Goal: Share content: Share content

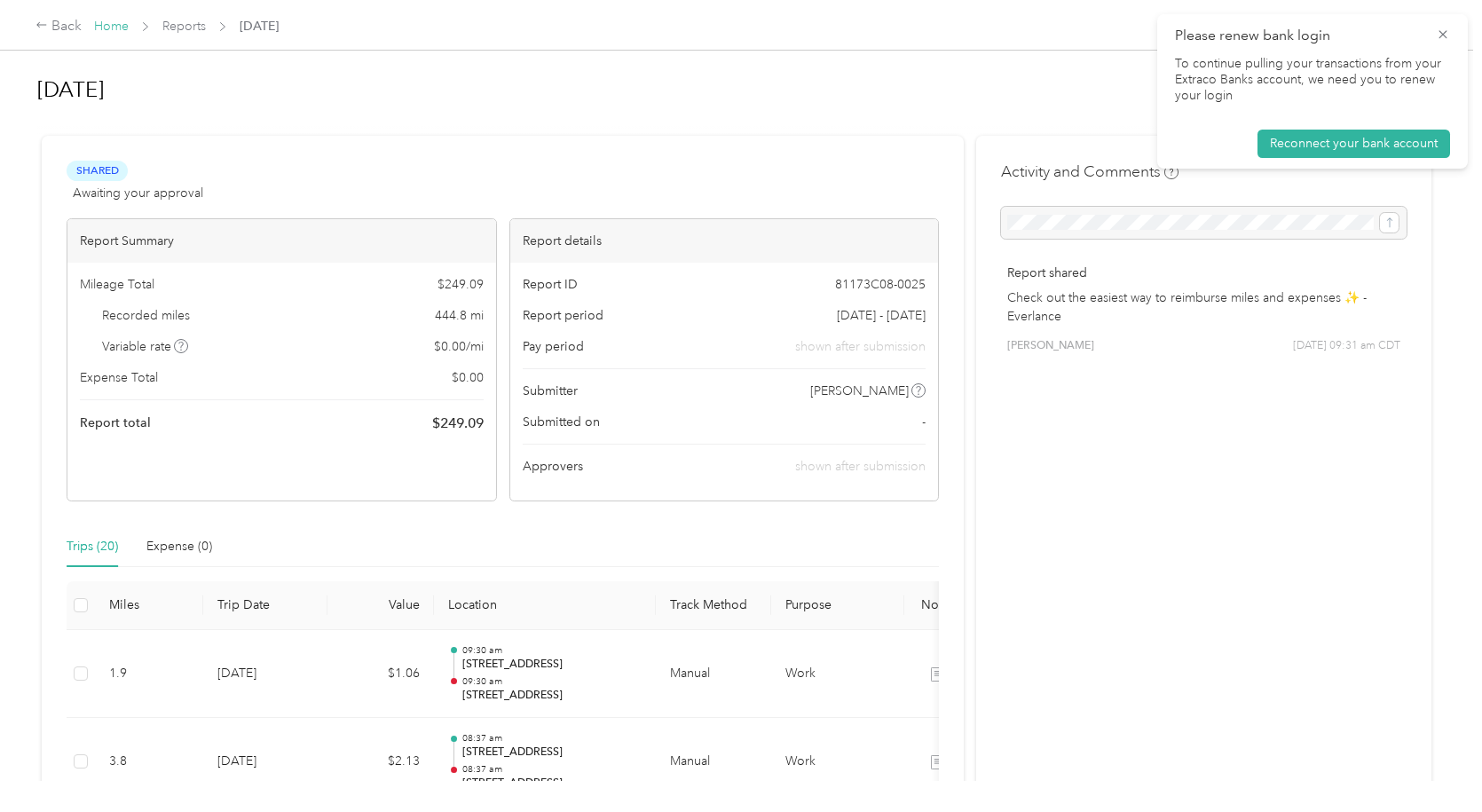
click at [113, 26] on link "Home" at bounding box center [111, 26] width 35 height 15
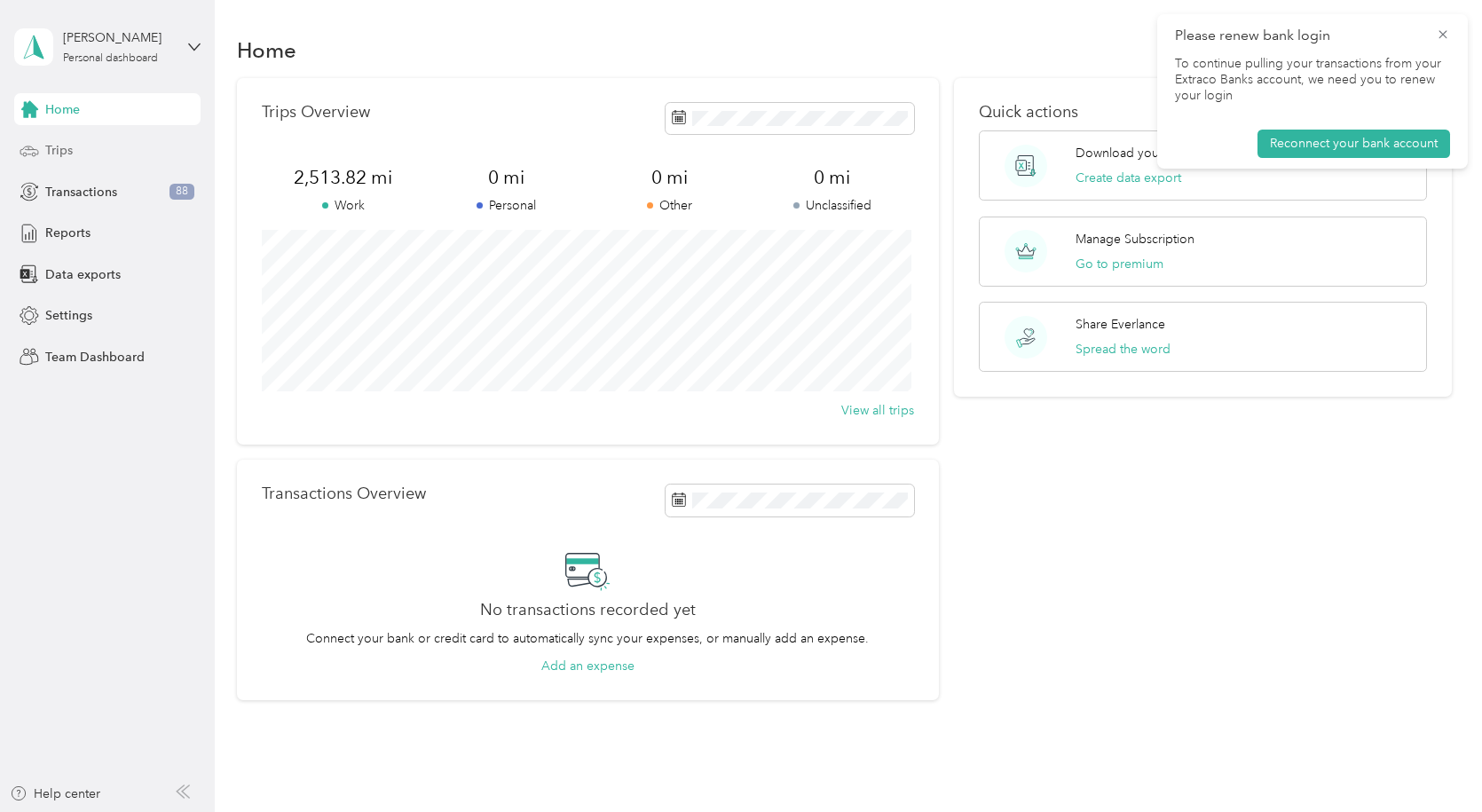
click at [59, 147] on span "Trips" at bounding box center [59, 150] width 27 height 18
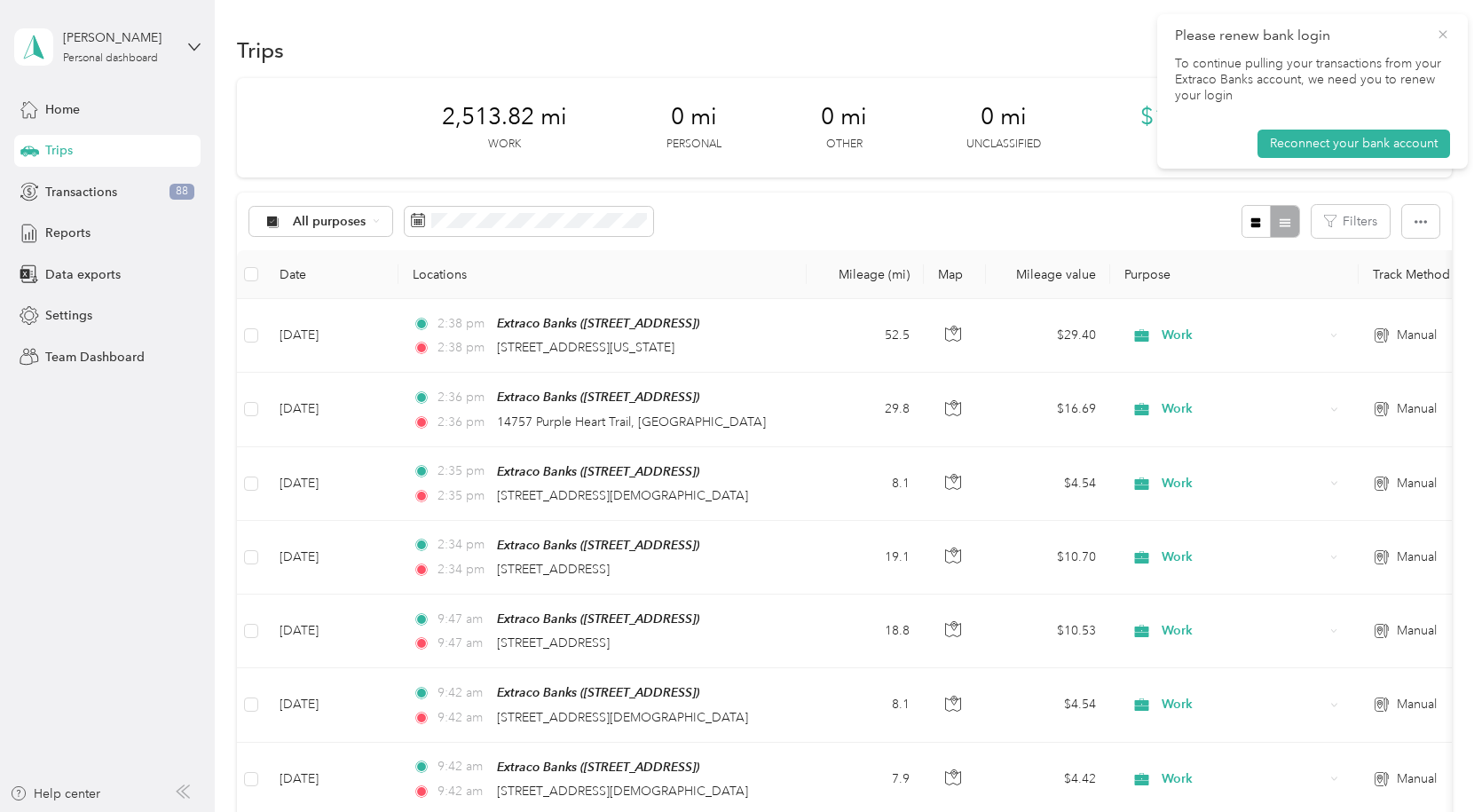
click at [1443, 38] on icon at bounding box center [1442, 35] width 15 height 16
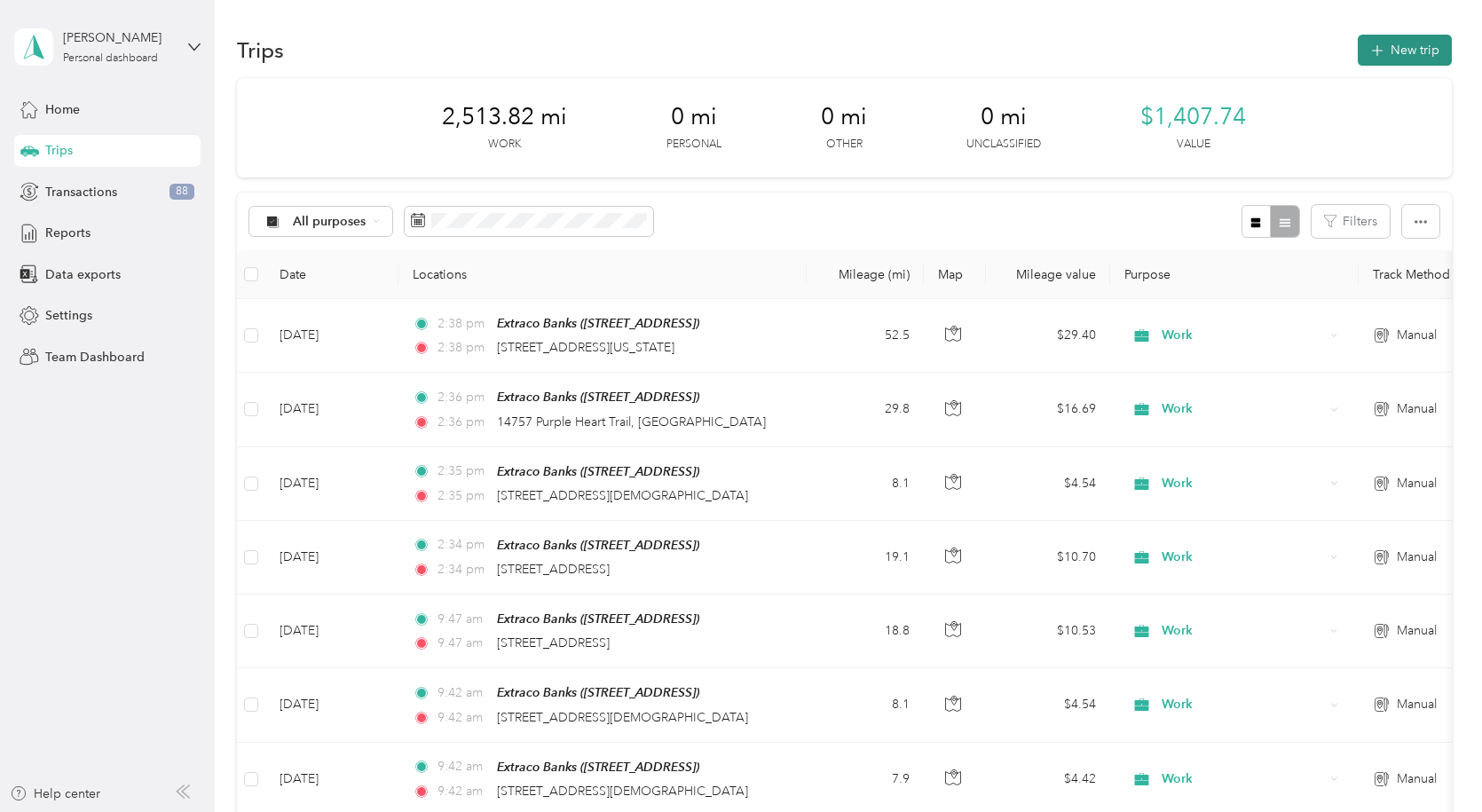
click at [1391, 53] on button "New trip" at bounding box center [1404, 50] width 94 height 31
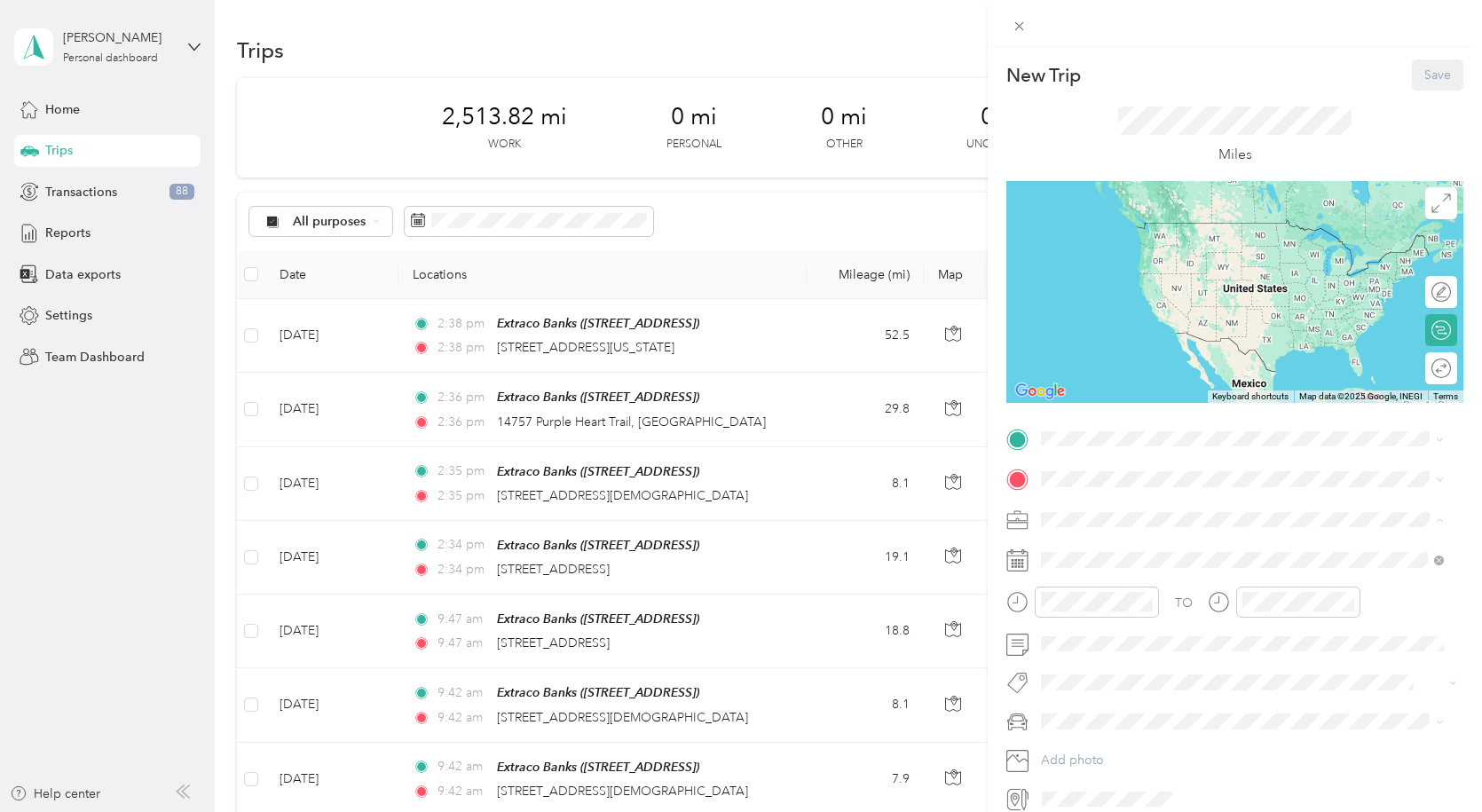
click at [1075, 555] on li "Work" at bounding box center [1241, 550] width 415 height 31
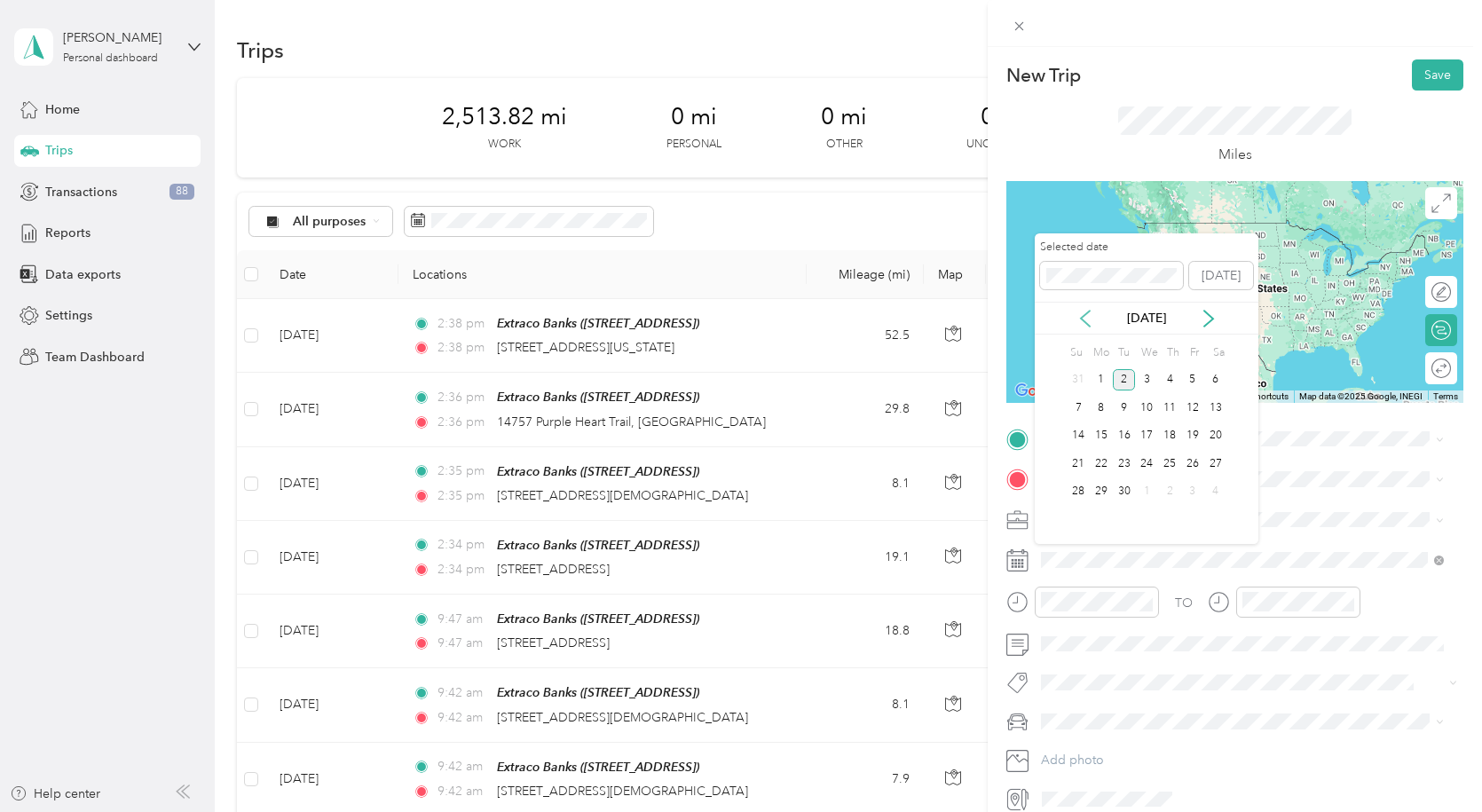
click at [1082, 320] on icon at bounding box center [1085, 318] width 17 height 17
click at [1168, 496] on div "28" at bounding box center [1170, 491] width 23 height 22
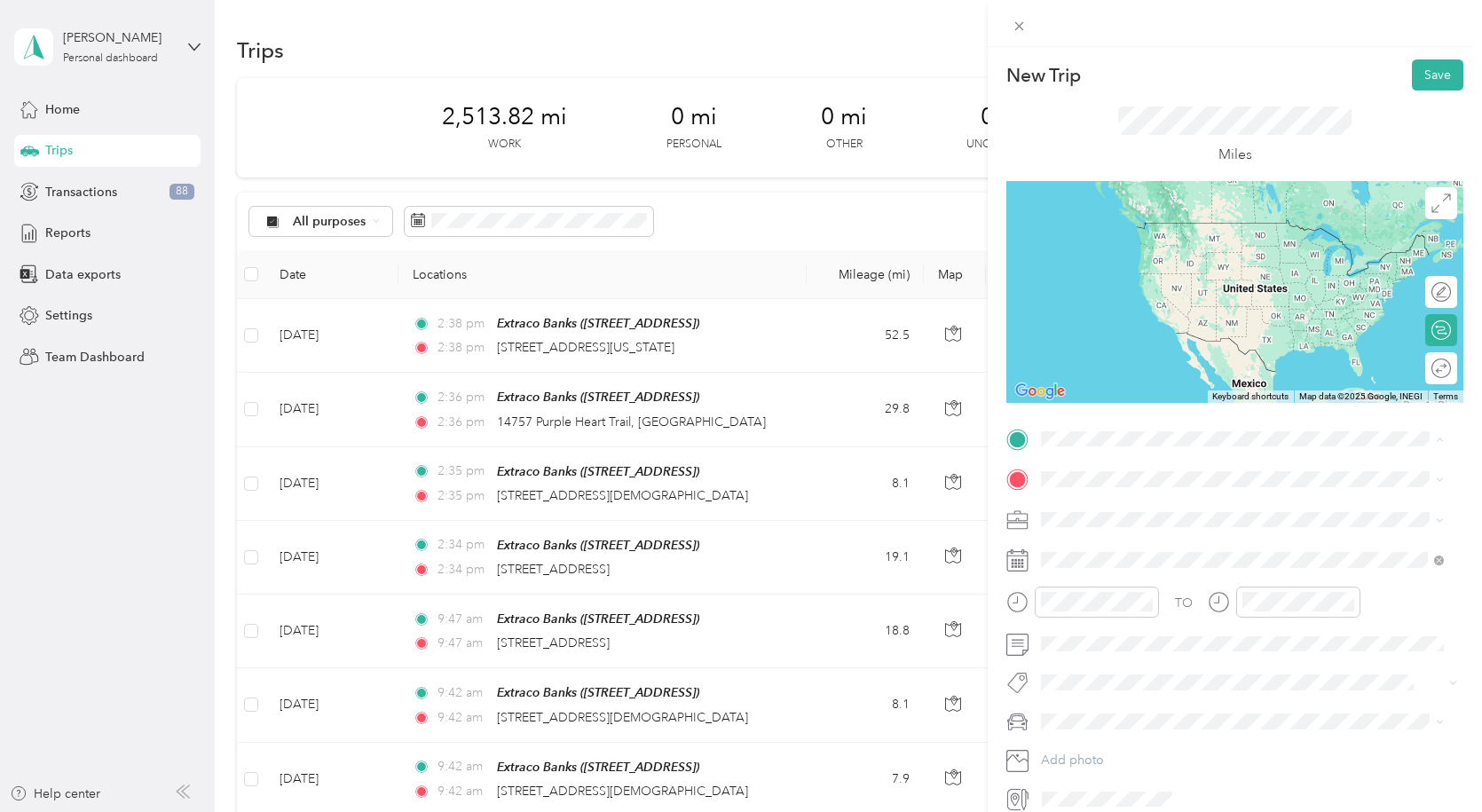
drag, startPoint x: 1116, startPoint y: 520, endPoint x: 1098, endPoint y: 498, distance: 28.4
click at [1114, 520] on div "Extraco Banks [STREET_ADDRESS]" at bounding box center [1130, 520] width 113 height 38
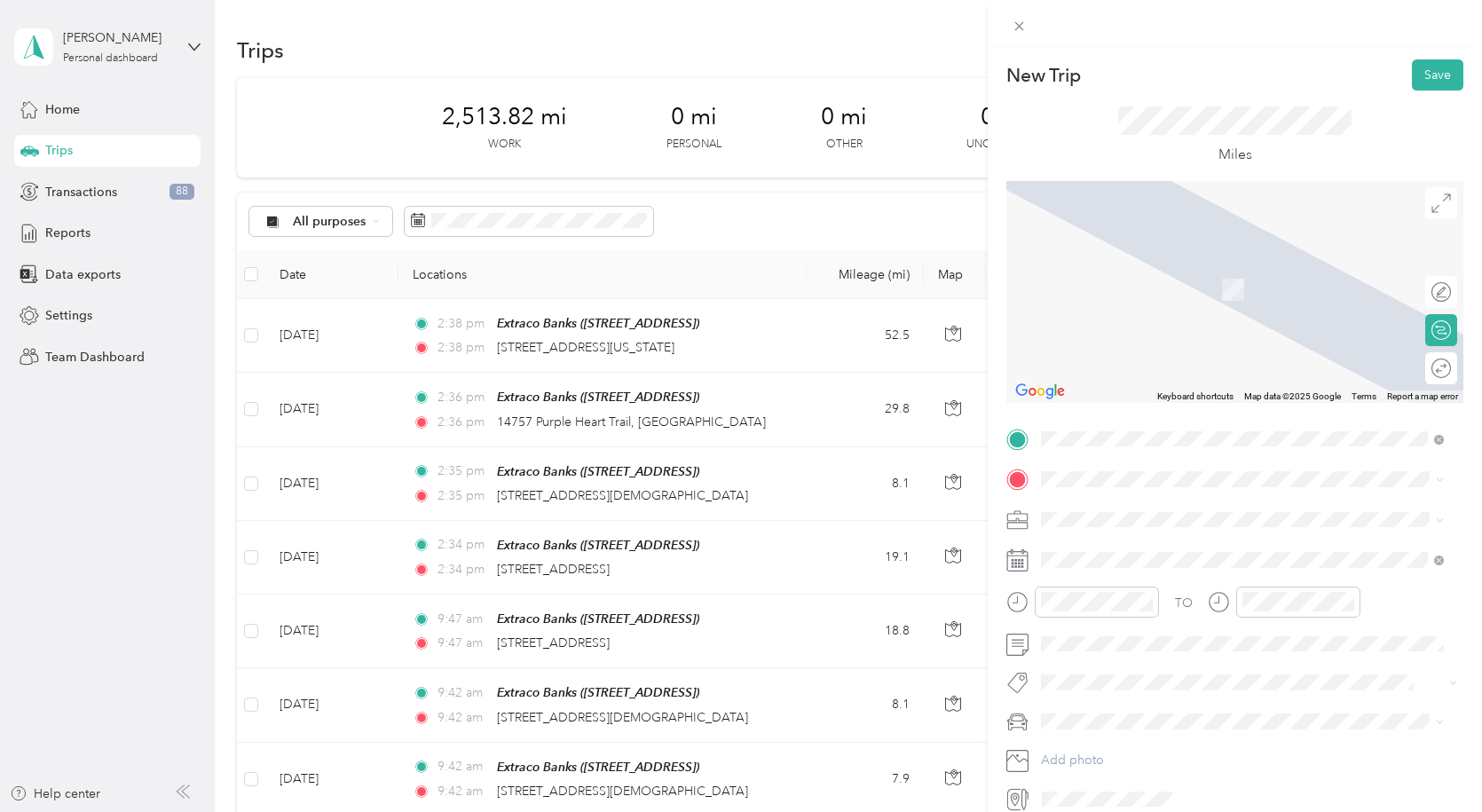
click at [1126, 658] on span "[STREET_ADDRESS][US_STATE]" at bounding box center [1163, 650] width 178 height 16
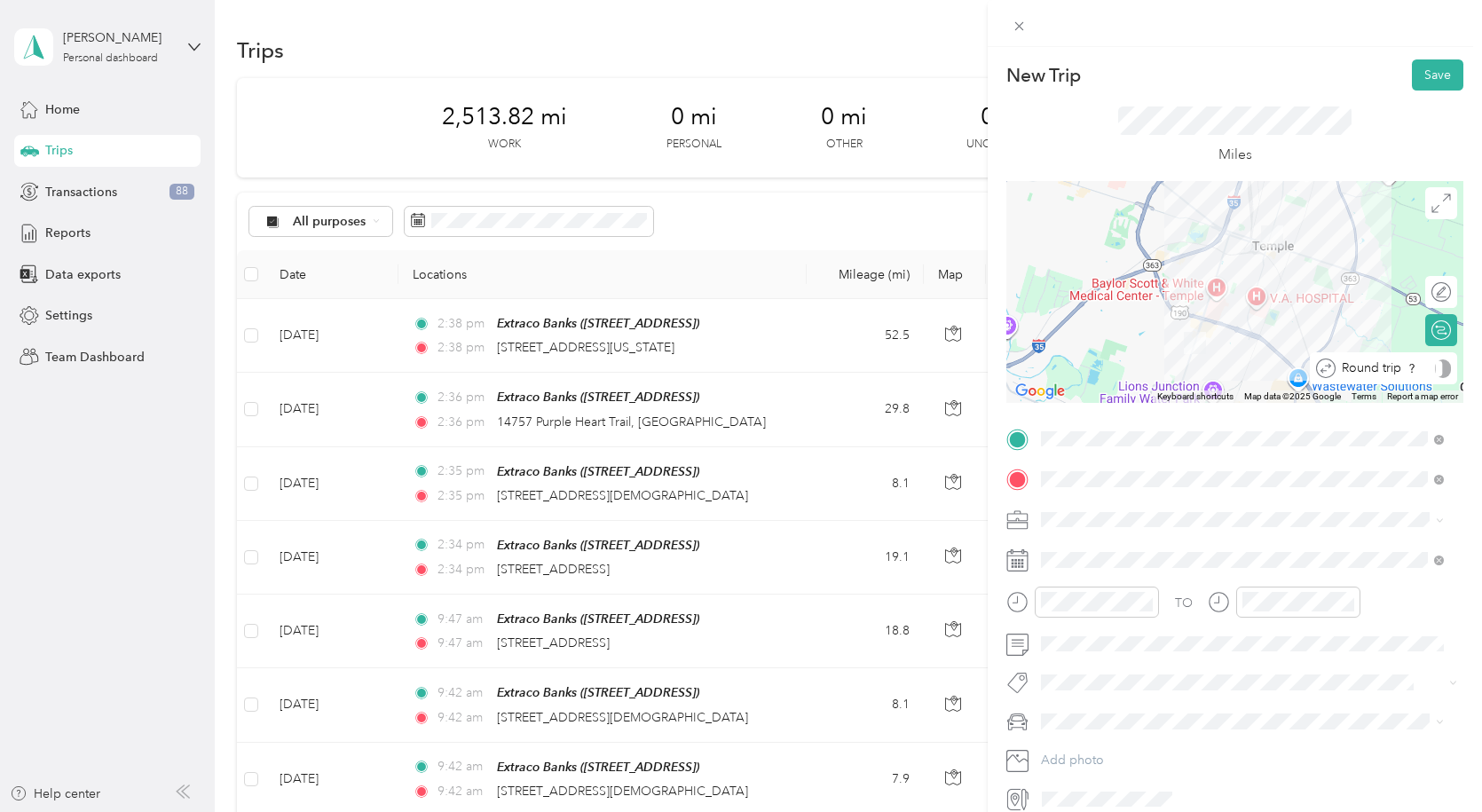
click at [1435, 372] on div at bounding box center [1442, 368] width 16 height 18
click at [1428, 78] on button "Save" at bounding box center [1437, 74] width 51 height 31
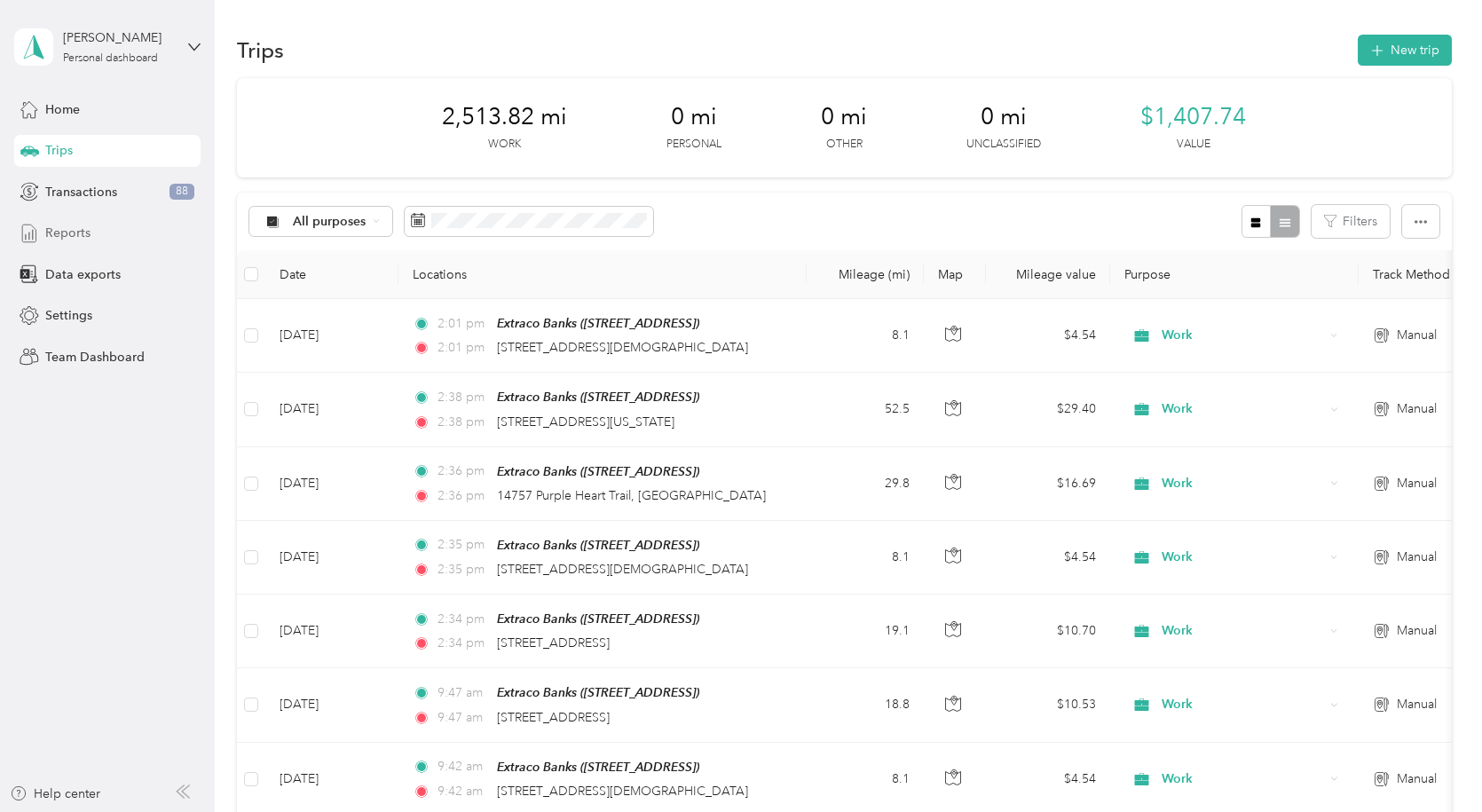
click at [72, 237] on span "Reports" at bounding box center [68, 232] width 45 height 18
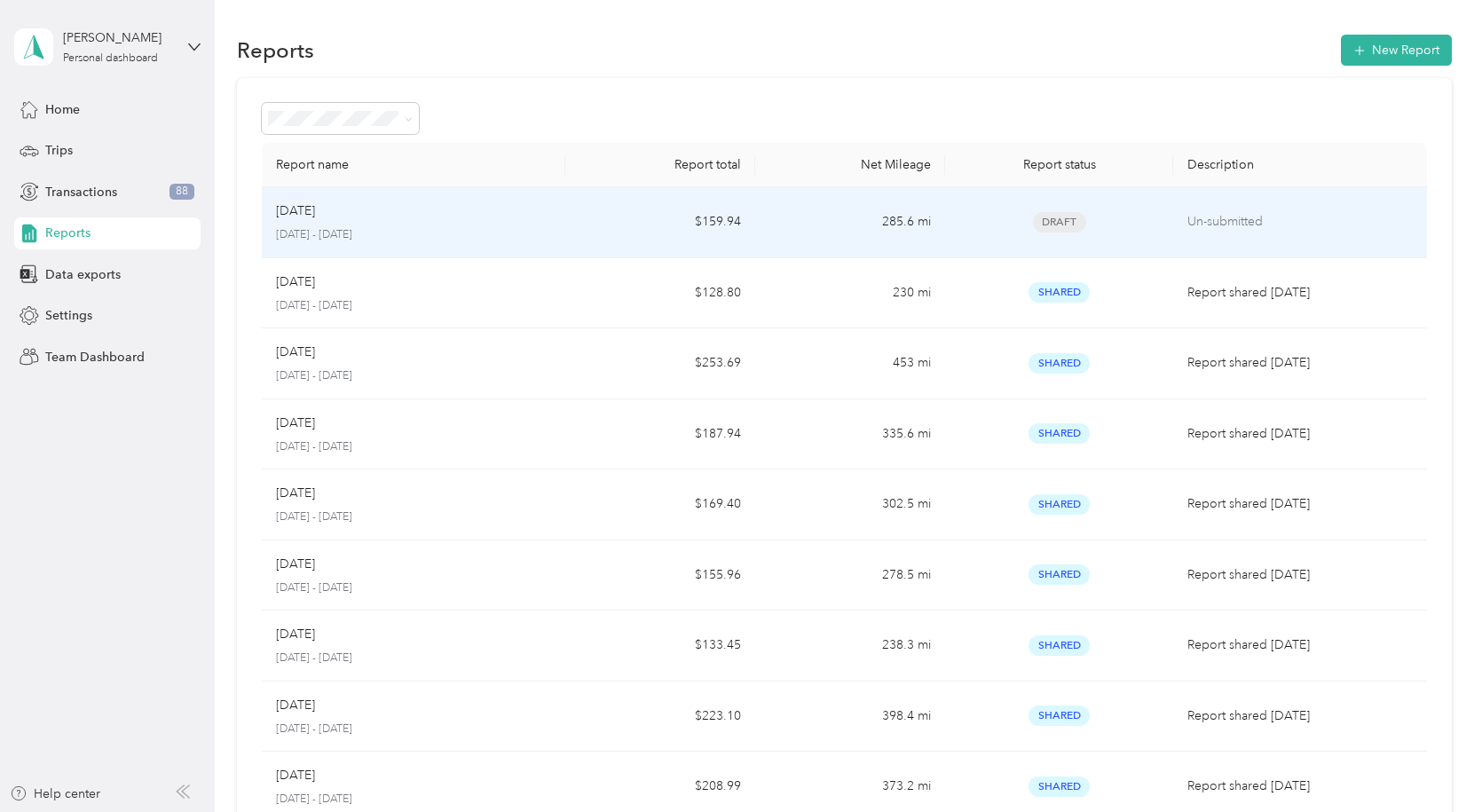
click at [1047, 223] on span "Draft" at bounding box center [1059, 221] width 53 height 20
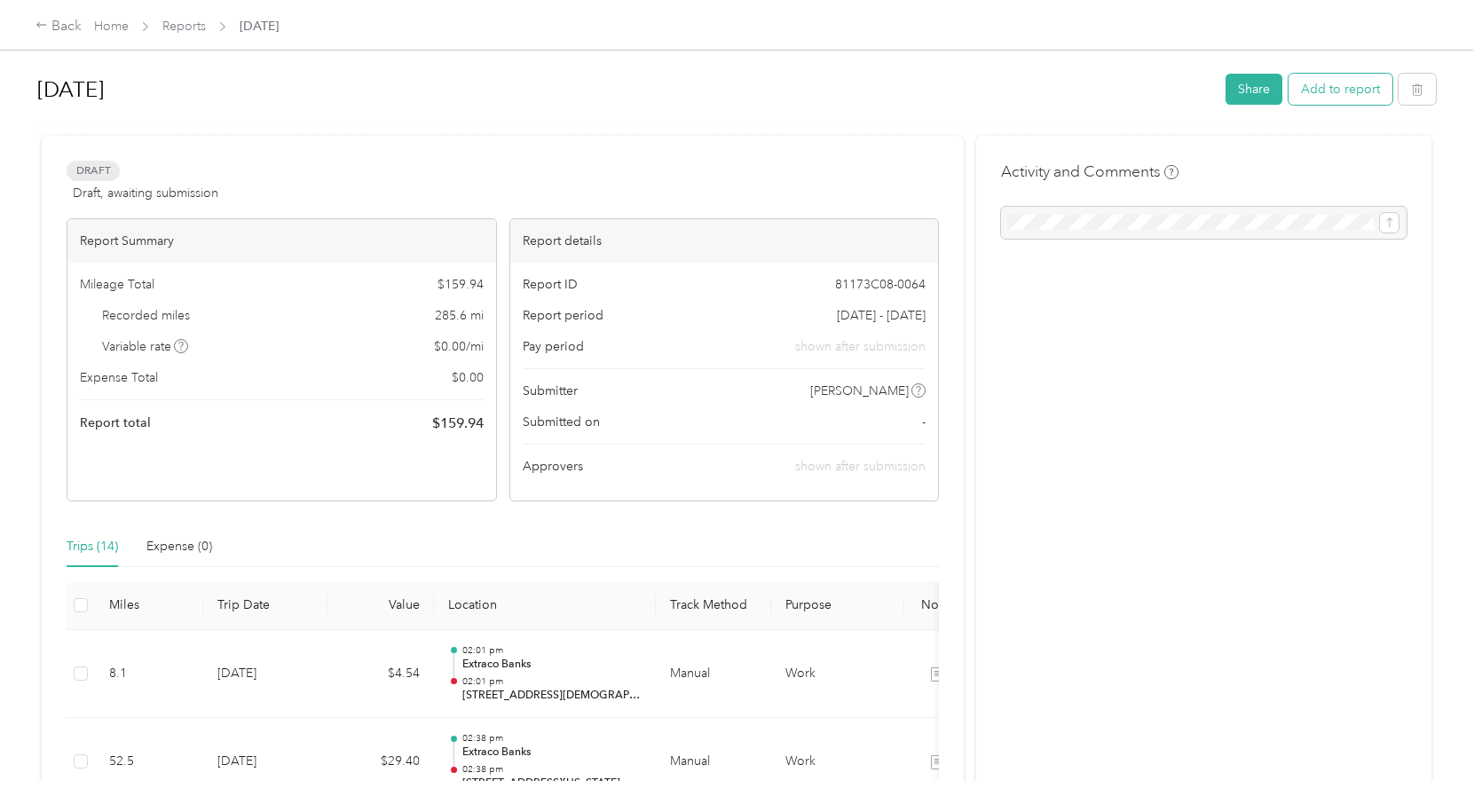
click at [1303, 96] on button "Add to report" at bounding box center [1340, 89] width 103 height 31
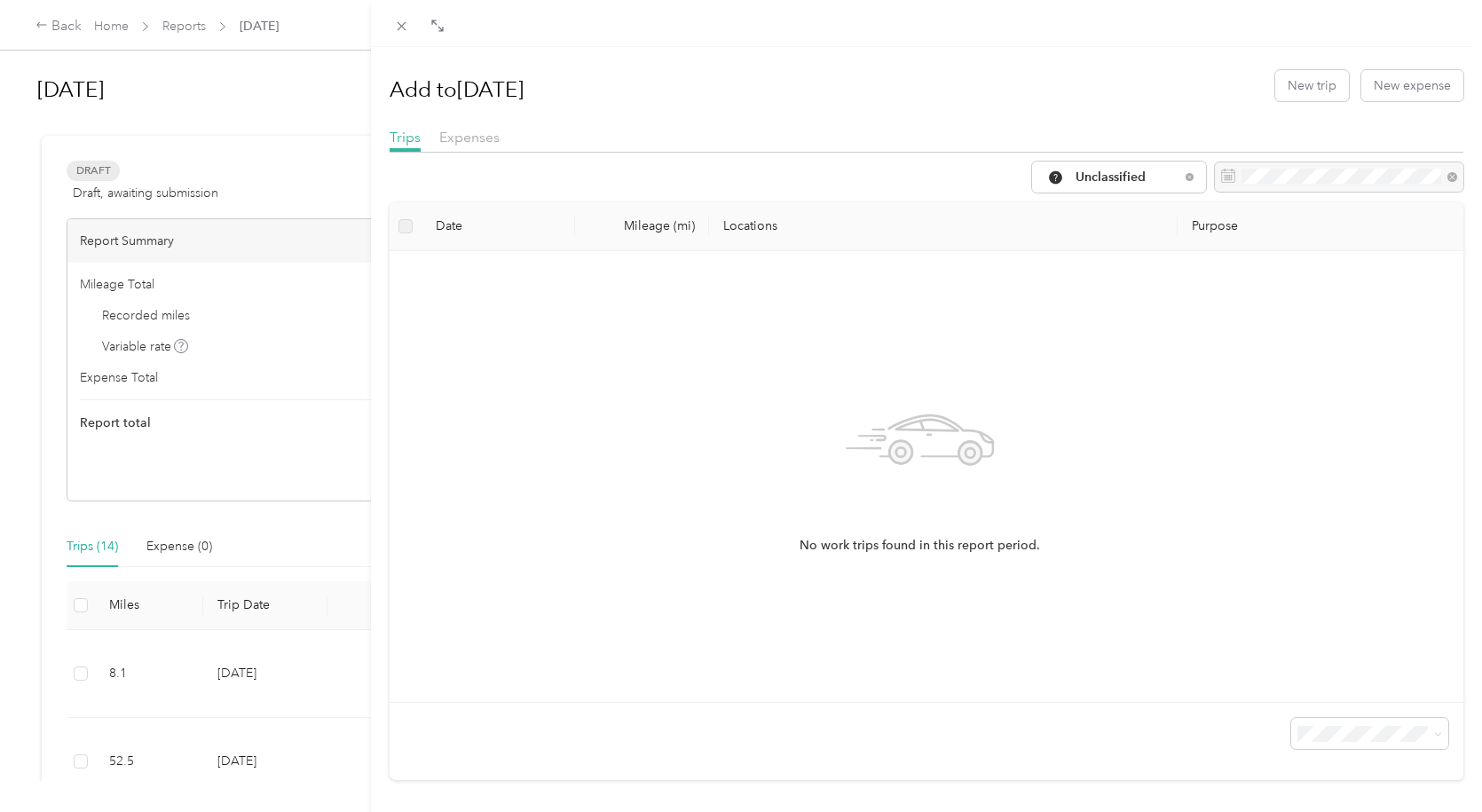
click at [60, 31] on div "Add to [DATE] New trip New expense Trips Expenses Unclassified Date Mileage (mi…" at bounding box center [741, 406] width 1482 height 812
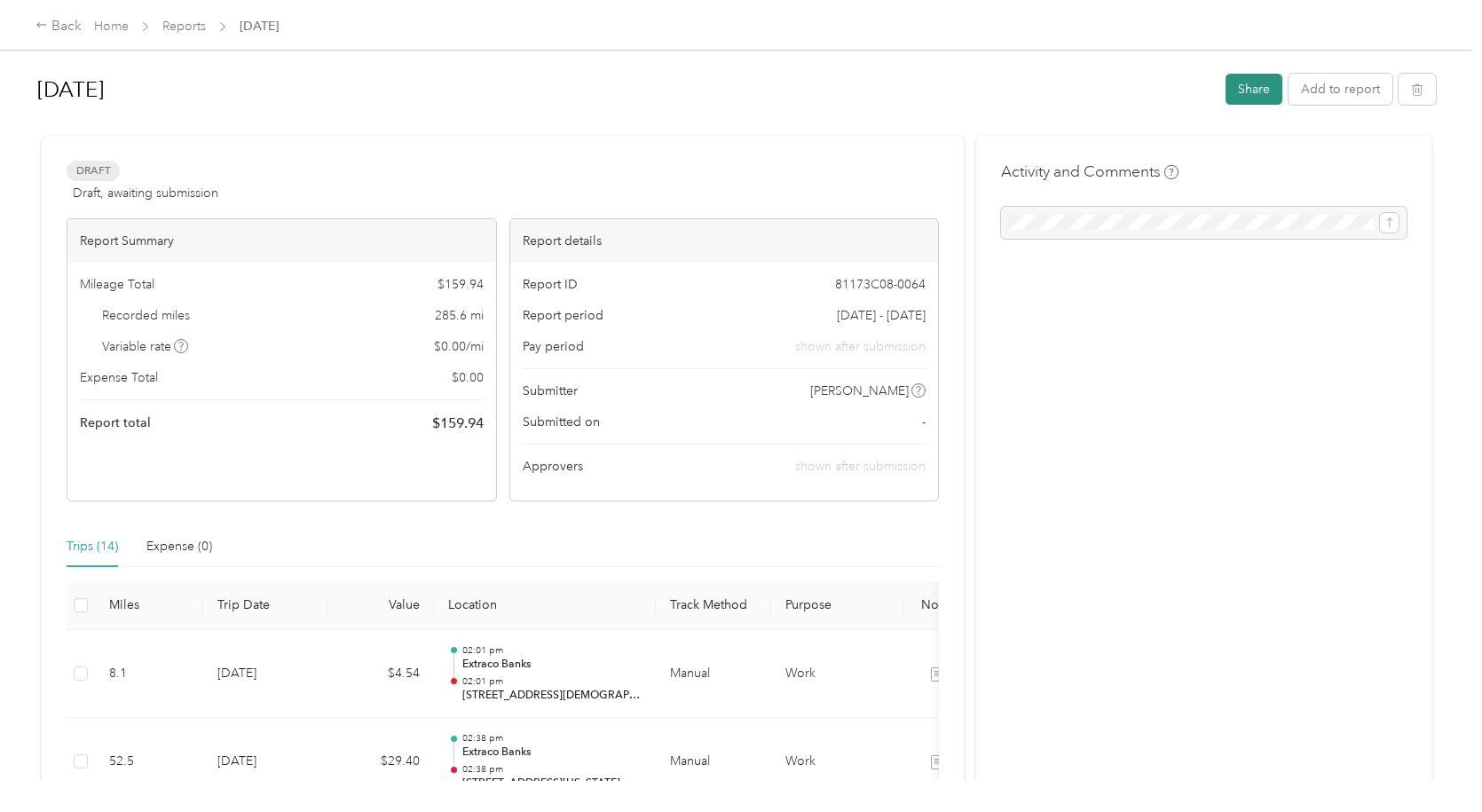
click at [1254, 91] on button "Share" at bounding box center [1253, 89] width 57 height 31
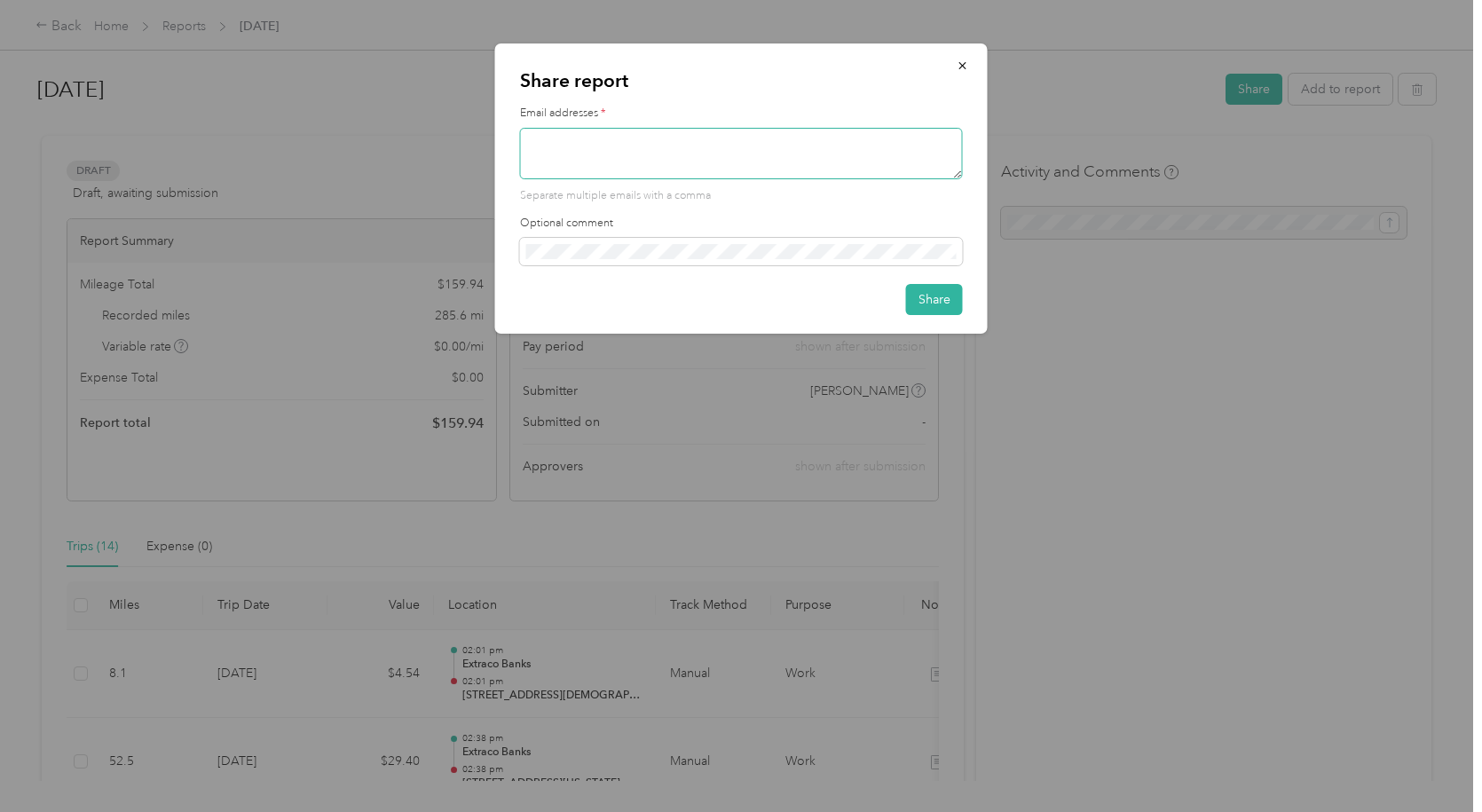
click at [650, 152] on textarea at bounding box center [741, 153] width 443 height 51
type textarea "T"
type textarea "[EMAIL_ADDRESS][DOMAIN_NAME]"
click at [931, 302] on button "Share" at bounding box center [934, 300] width 57 height 31
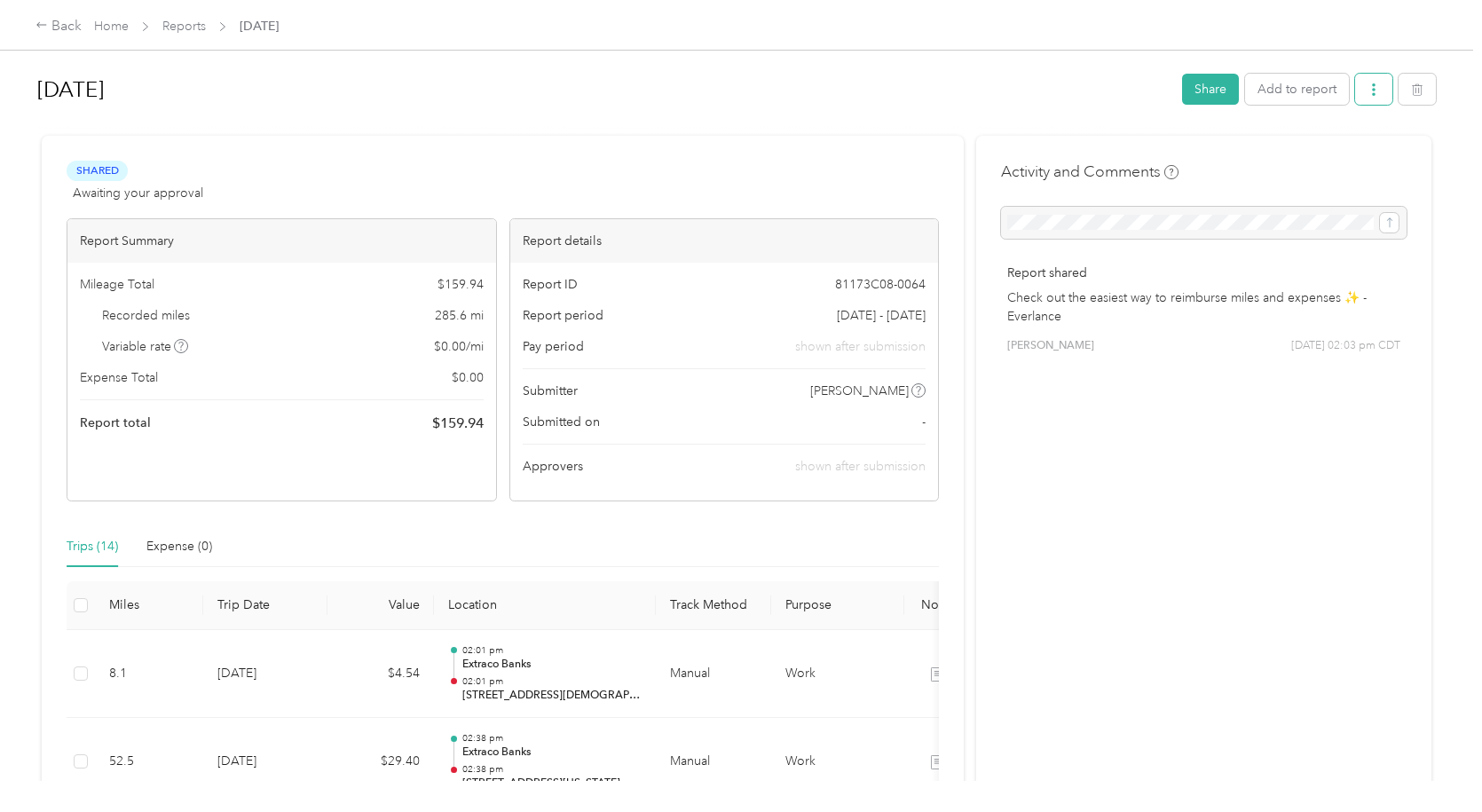
click at [1372, 96] on icon "button" at bounding box center [1374, 89] width 4 height 13
click at [1307, 156] on span "Download" at bounding box center [1318, 155] width 59 height 18
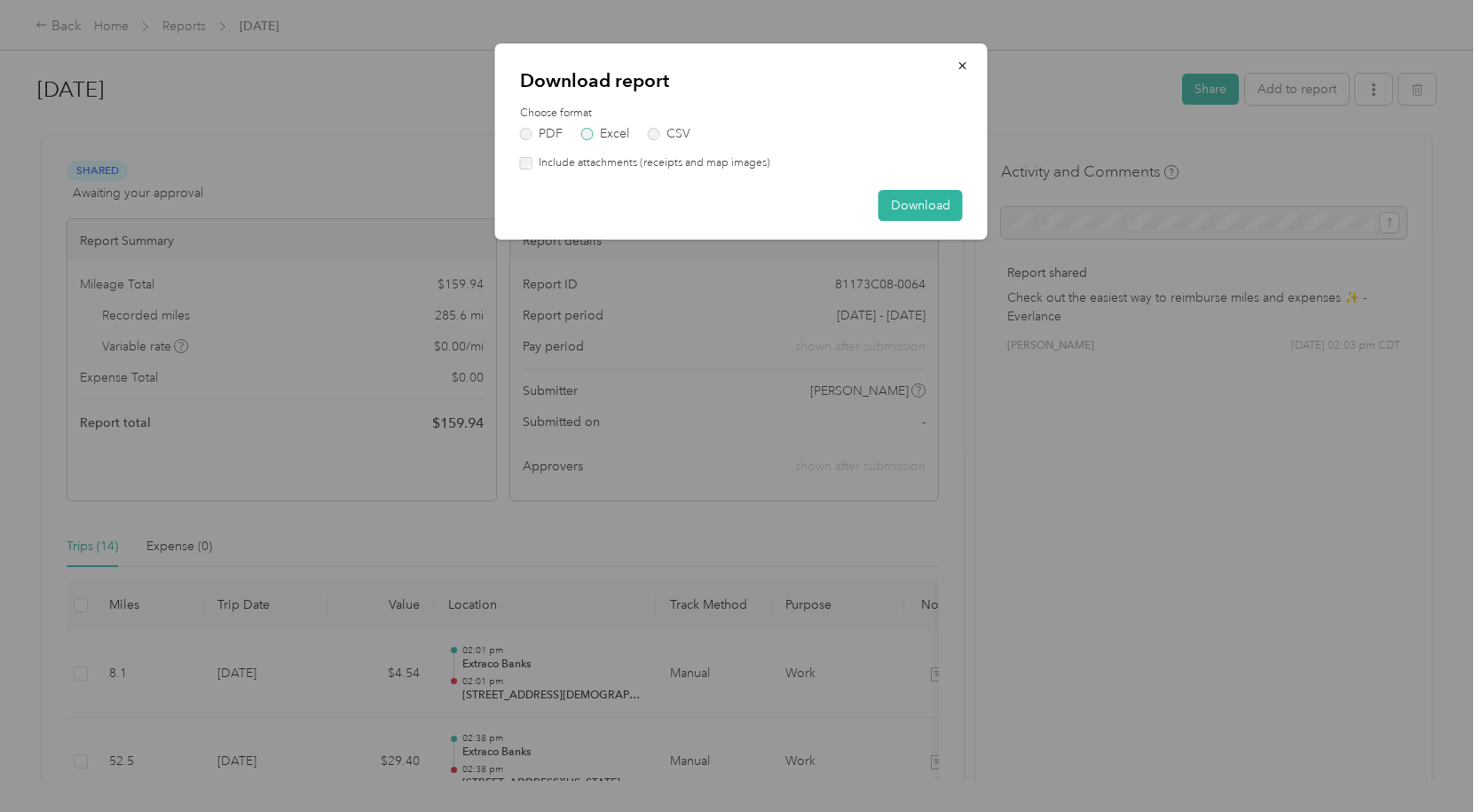
click at [590, 134] on label "Excel" at bounding box center [605, 133] width 48 height 13
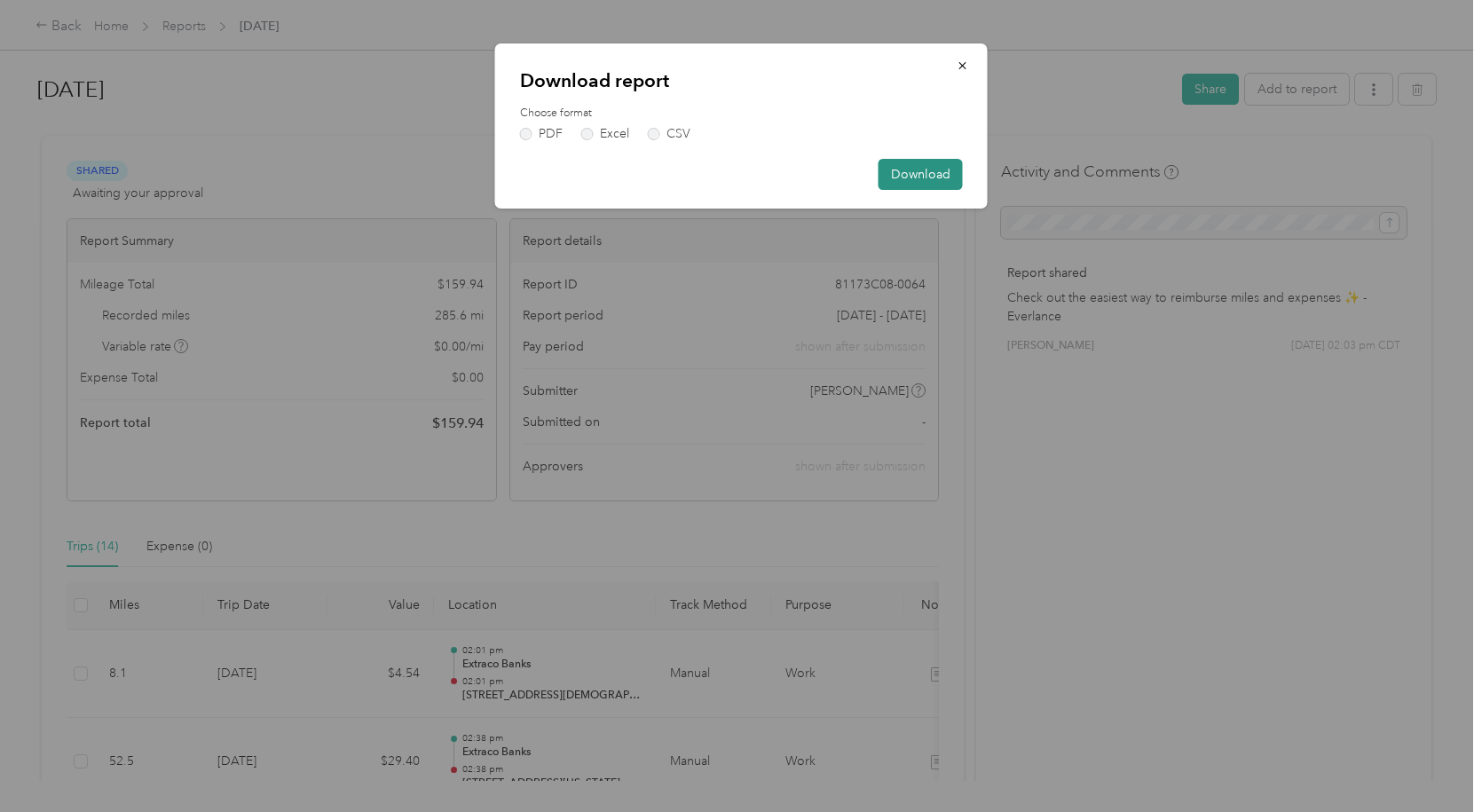
click at [916, 178] on button "Download" at bounding box center [920, 174] width 84 height 31
